Goal: Transaction & Acquisition: Book appointment/travel/reservation

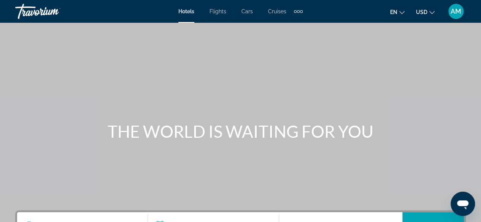
click at [404, 12] on icon "Change language" at bounding box center [401, 12] width 5 height 3
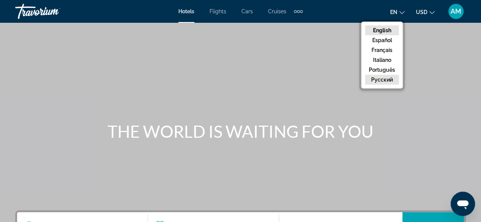
click at [383, 77] on button "русский" at bounding box center [382, 80] width 34 height 10
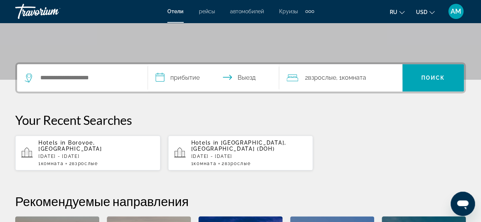
scroll to position [145, 0]
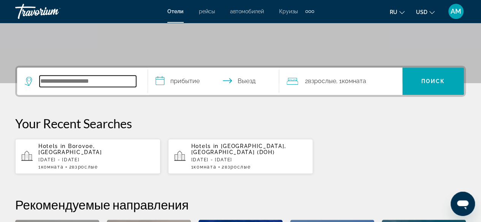
click at [79, 84] on input "Search widget" at bounding box center [88, 81] width 97 height 11
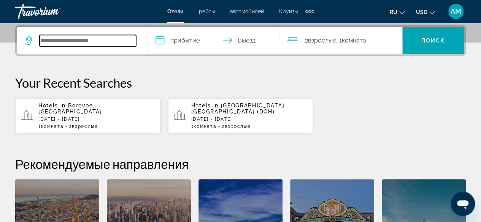
click at [121, 36] on input "Search widget" at bounding box center [88, 40] width 97 height 11
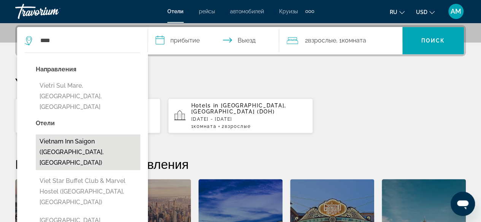
click at [74, 135] on button "Vietnam Inn Saigon ([GEOGRAPHIC_DATA], [GEOGRAPHIC_DATA])" at bounding box center [88, 153] width 104 height 36
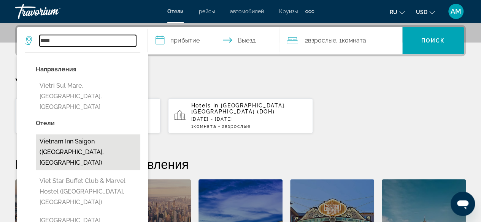
type input "**********"
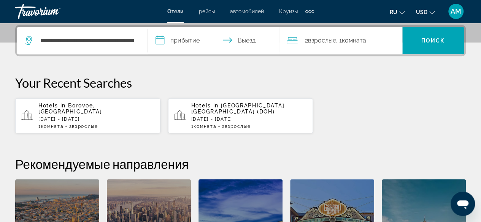
click at [184, 39] on input "**********" at bounding box center [215, 42] width 134 height 30
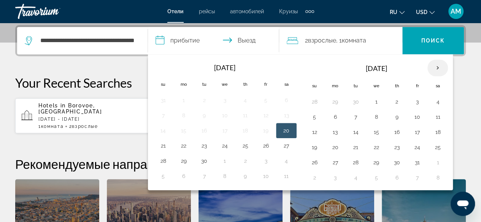
click at [432, 65] on th "Next month" at bounding box center [437, 68] width 21 height 17
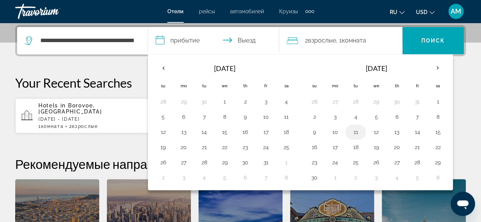
click at [356, 132] on button "11" at bounding box center [355, 132] width 12 height 11
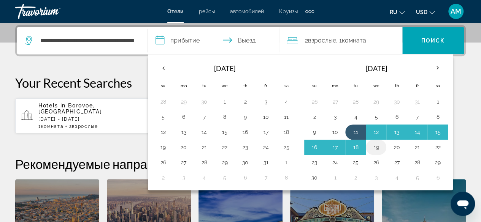
click at [375, 147] on button "19" at bounding box center [376, 147] width 12 height 11
type input "**********"
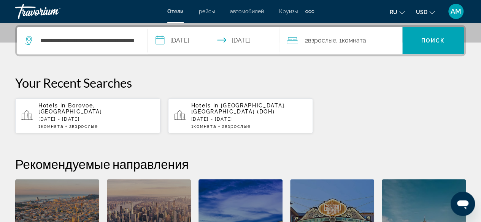
click at [315, 37] on span "Взрослые" at bounding box center [322, 40] width 28 height 7
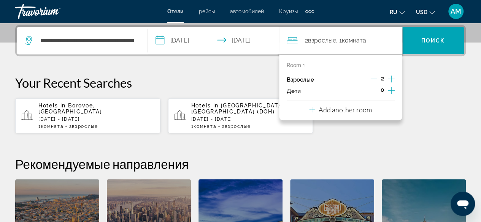
click at [390, 80] on icon "Increment adults" at bounding box center [391, 78] width 7 height 9
click at [429, 82] on p "Your Recent Searches" at bounding box center [240, 82] width 450 height 15
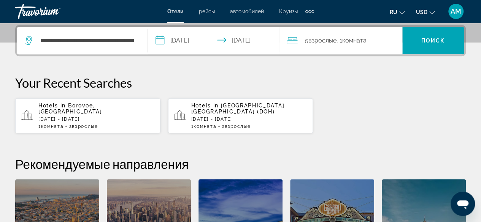
click at [364, 41] on span "Комната" at bounding box center [354, 40] width 24 height 7
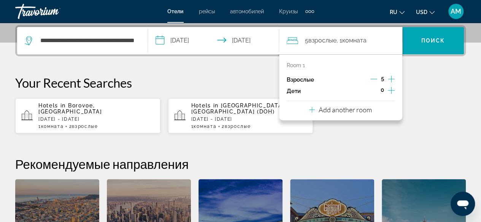
click at [312, 109] on icon "Travelers: 5 adults, 0 children" at bounding box center [312, 109] width 6 height 9
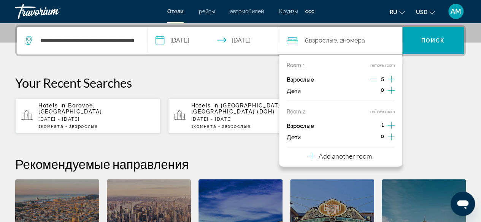
click at [373, 79] on icon "Decrement adults" at bounding box center [373, 79] width 7 height 7
click at [393, 125] on icon "Increment adults" at bounding box center [391, 125] width 7 height 7
click at [370, 124] on icon "Decrement adults" at bounding box center [373, 125] width 7 height 7
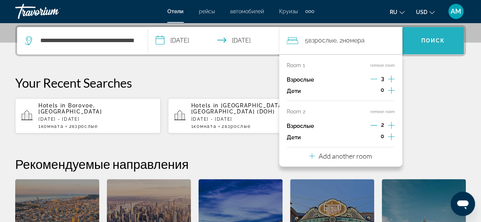
click at [432, 44] on span "Search widget" at bounding box center [433, 41] width 62 height 18
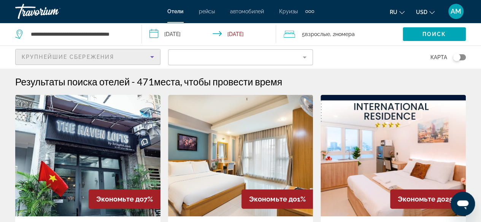
click at [153, 54] on icon "Sort by" at bounding box center [151, 56] width 9 height 9
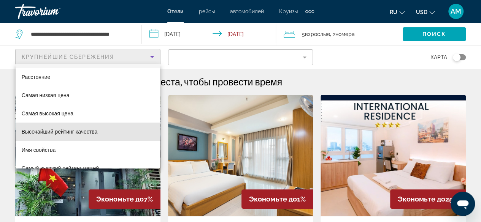
scroll to position [29, 0]
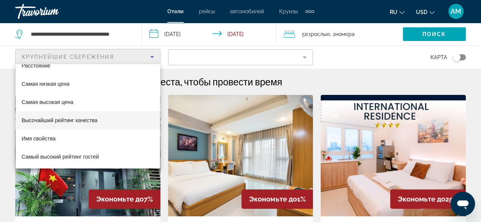
click at [100, 127] on mat-option "Высочайший рейтинг качества" at bounding box center [88, 120] width 144 height 18
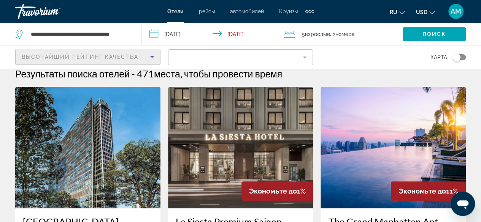
scroll to position [6, 0]
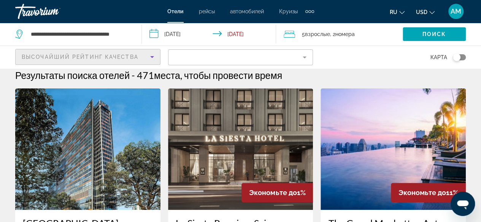
click at [423, 15] on button "USD USD ($) MXN (Mex$) CAD (Can$) GBP (£) EUR (€) AUD (A$) NZD (NZ$) CNY (CN¥)" at bounding box center [425, 11] width 19 height 11
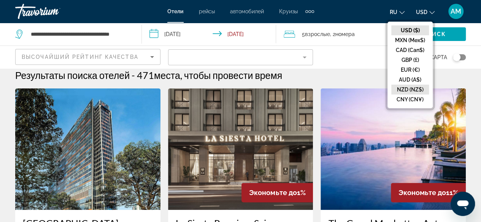
click at [397, 86] on button "NZD (NZ$)" at bounding box center [410, 90] width 38 height 10
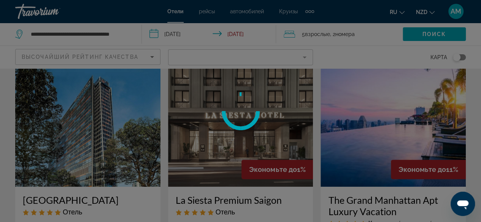
scroll to position [0, 0]
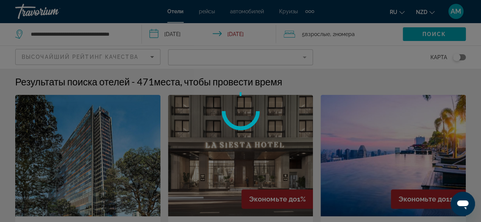
click at [419, 11] on div at bounding box center [240, 111] width 481 height 222
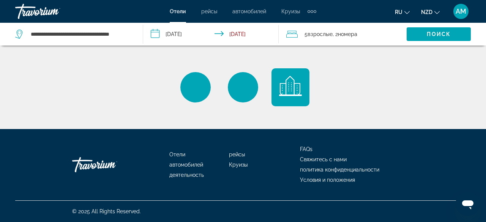
click at [429, 13] on span "NZD" at bounding box center [426, 12] width 11 height 6
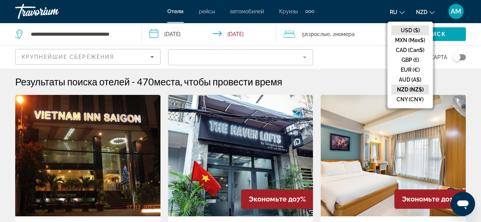
click at [414, 28] on button "USD ($)" at bounding box center [410, 30] width 38 height 10
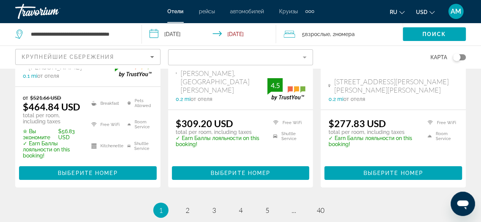
scroll to position [1141, 0]
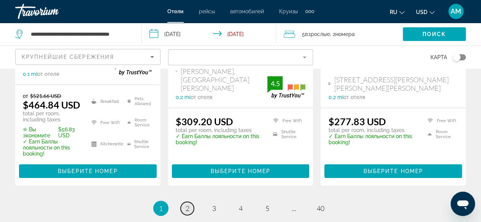
click at [187, 204] on span "2" at bounding box center [187, 208] width 4 height 8
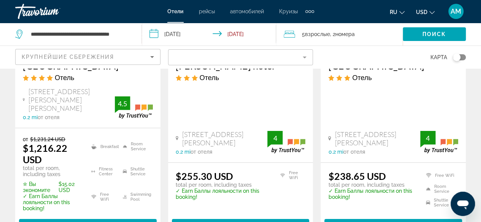
scroll to position [1123, 0]
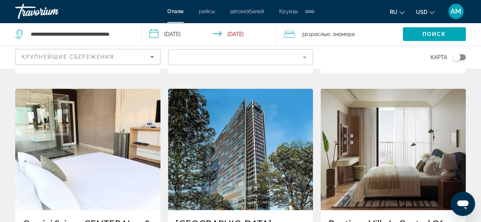
scroll to position [990, 0]
